Goal: Information Seeking & Learning: Learn about a topic

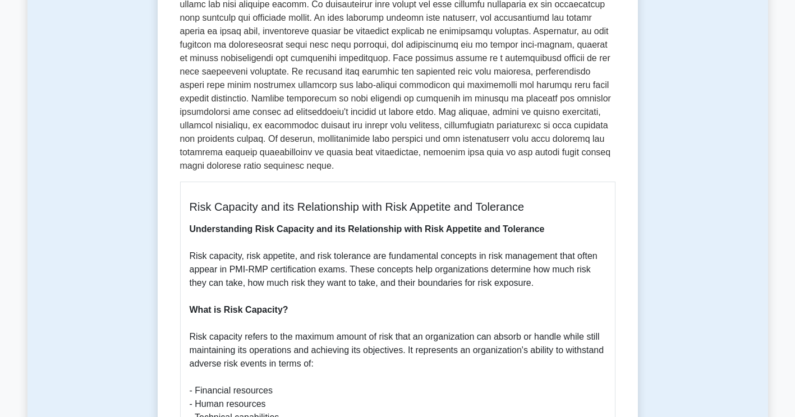
scroll to position [449, 0]
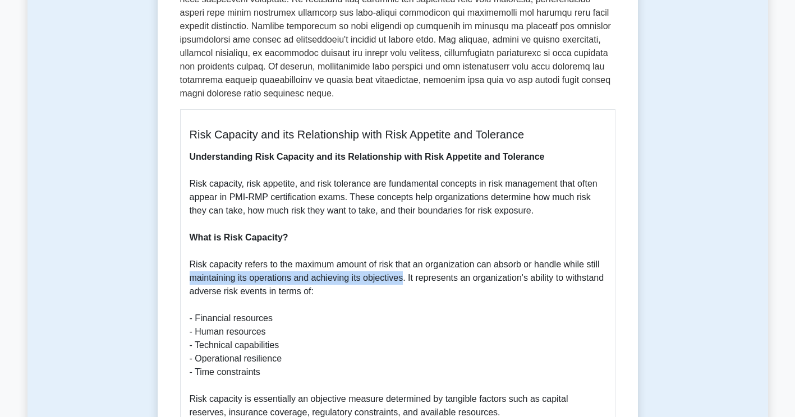
drag, startPoint x: 403, startPoint y: 267, endPoint x: 187, endPoint y: 267, distance: 215.9
drag, startPoint x: 187, startPoint y: 267, endPoint x: 229, endPoint y: 267, distance: 42.6
copy p "maintaining its operations and achieving its objectives"
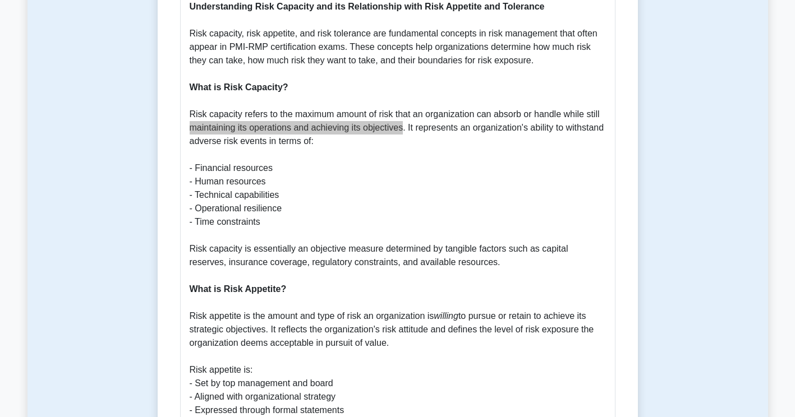
scroll to position [617, 0]
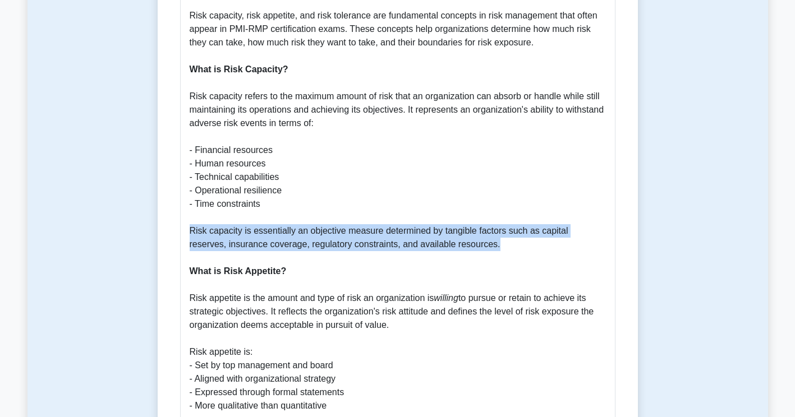
drag, startPoint x: 455, startPoint y: 232, endPoint x: 170, endPoint y: 221, distance: 285.0
drag, startPoint x: 170, startPoint y: 221, endPoint x: 214, endPoint y: 221, distance: 43.2
copy p "Risk capacity is essentially an objective measure determined by tangible factor…"
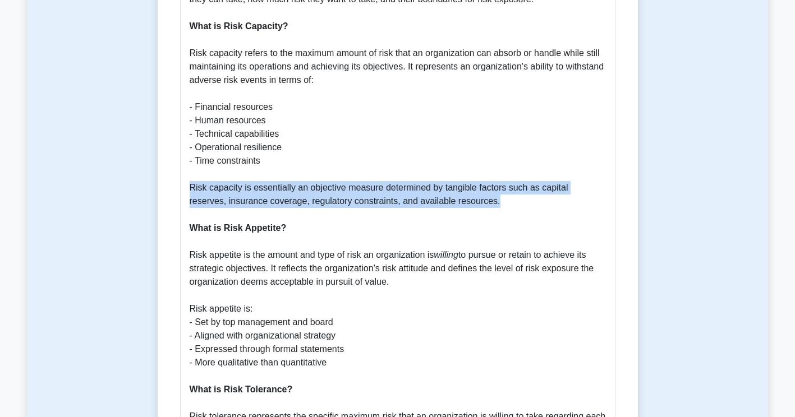
scroll to position [561, 0]
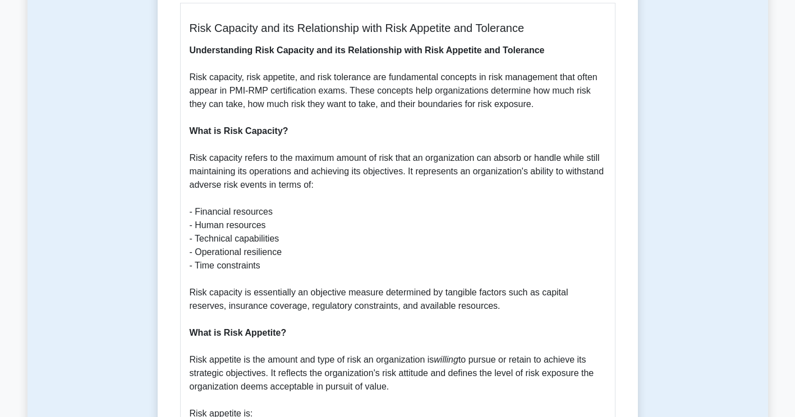
scroll to position [561, 0]
